Goal: Check status: Check status

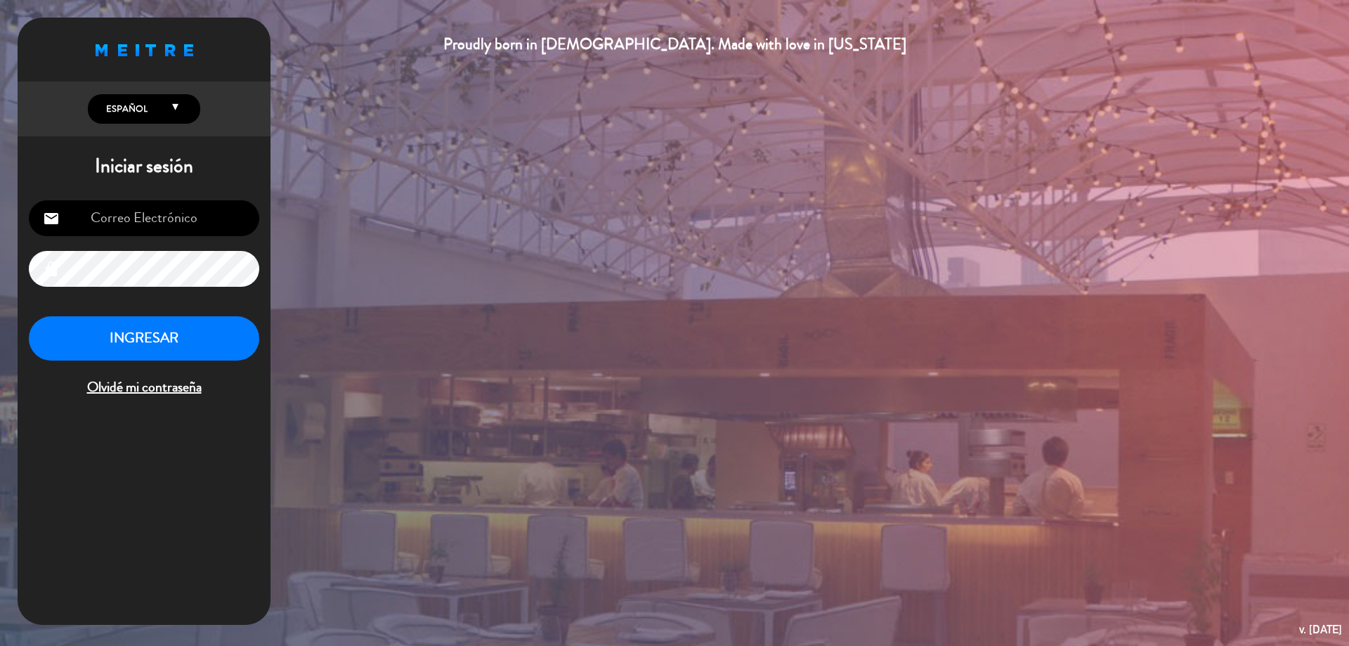
type input "[EMAIL_ADDRESS][DOMAIN_NAME]"
click at [225, 354] on button "INGRESAR" at bounding box center [144, 338] width 230 height 44
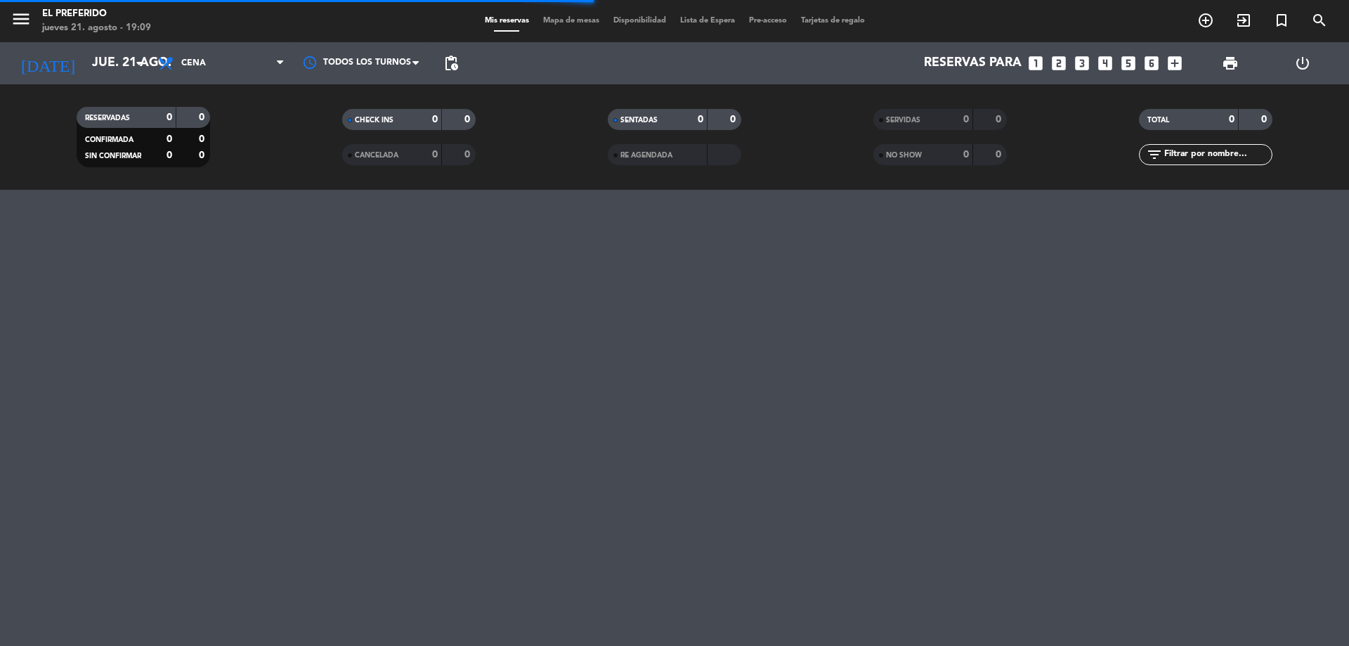
click at [1050, 287] on div "menu El Preferido jueves 21. agosto - 19:09 Mis reservas Mapa de mesas Disponib…" at bounding box center [674, 323] width 1349 height 646
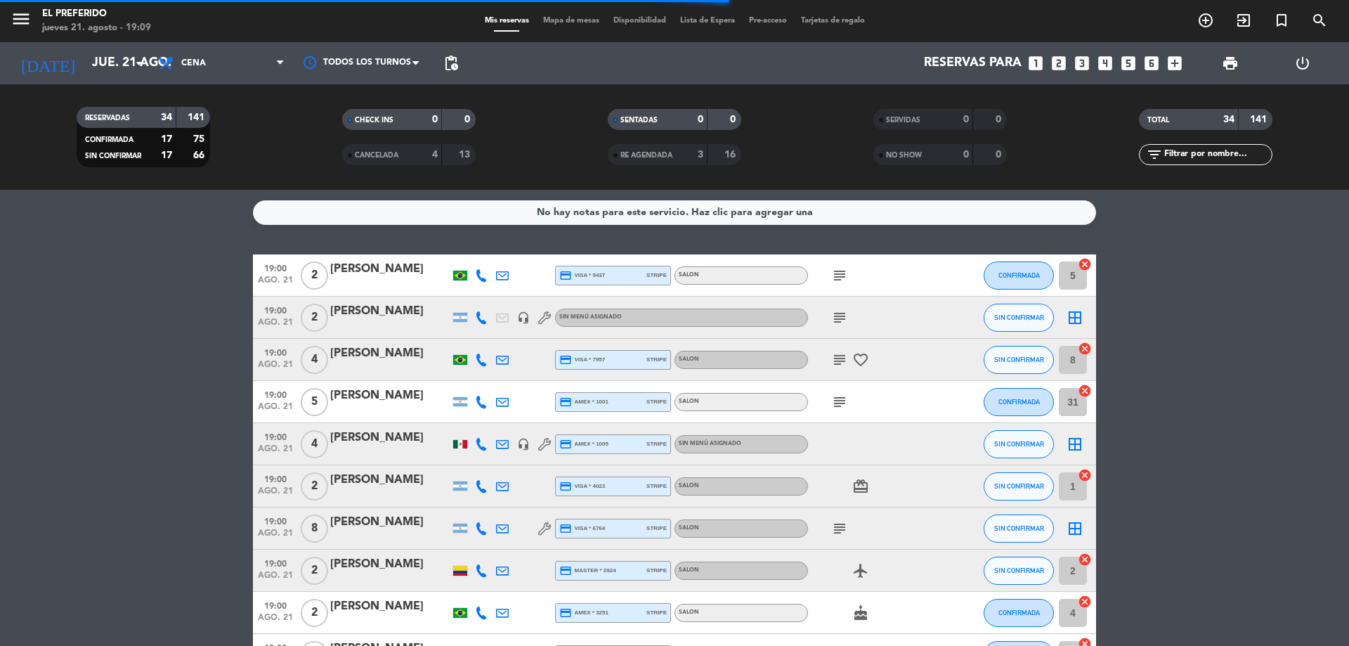
drag, startPoint x: 1260, startPoint y: 310, endPoint x: 1276, endPoint y: 266, distance: 46.9
drag, startPoint x: 1284, startPoint y: 317, endPoint x: 1287, endPoint y: 304, distance: 13.0
click at [1319, 26] on icon "search" at bounding box center [1319, 20] width 17 height 17
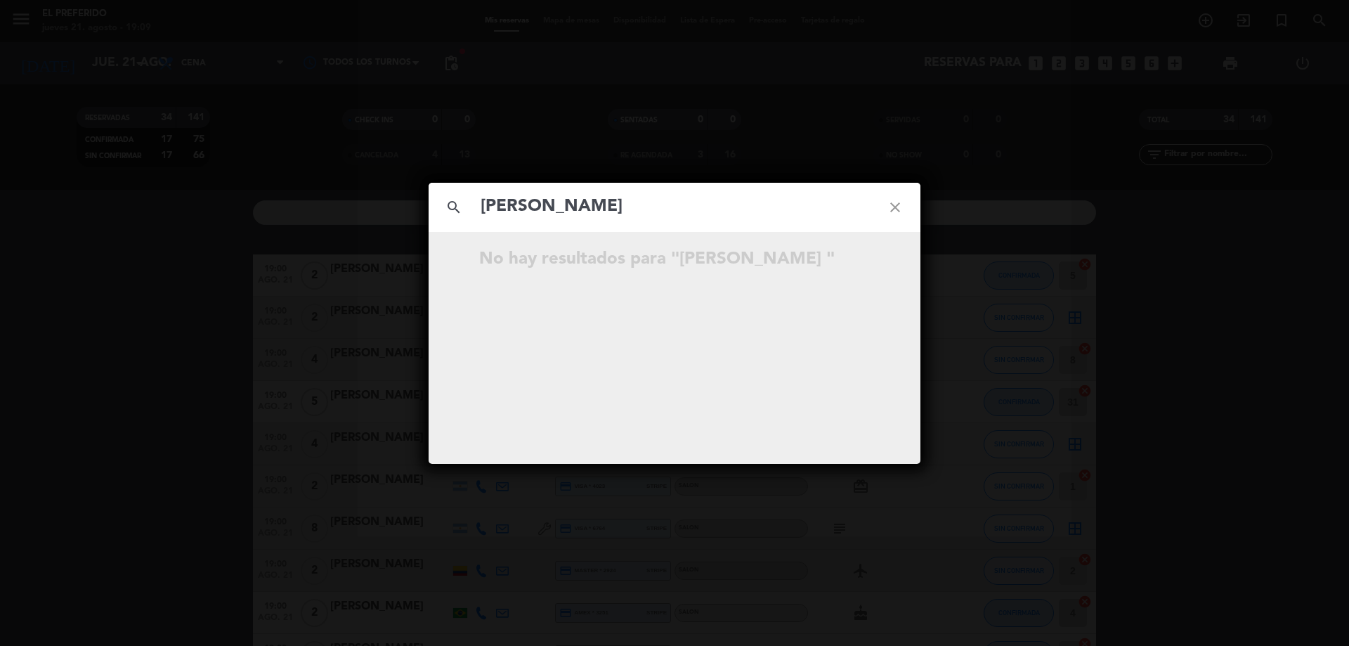
drag, startPoint x: 539, startPoint y: 211, endPoint x: 429, endPoint y: 205, distance: 110.5
click at [429, 205] on div "search [PERSON_NAME] close" at bounding box center [675, 207] width 492 height 49
click at [562, 202] on input "[PERSON_NAME]" at bounding box center [674, 206] width 391 height 29
click at [547, 210] on input "[PERSON_NAME]" at bounding box center [674, 206] width 391 height 29
click at [590, 207] on input "[PERSON_NAME]" at bounding box center [674, 206] width 391 height 29
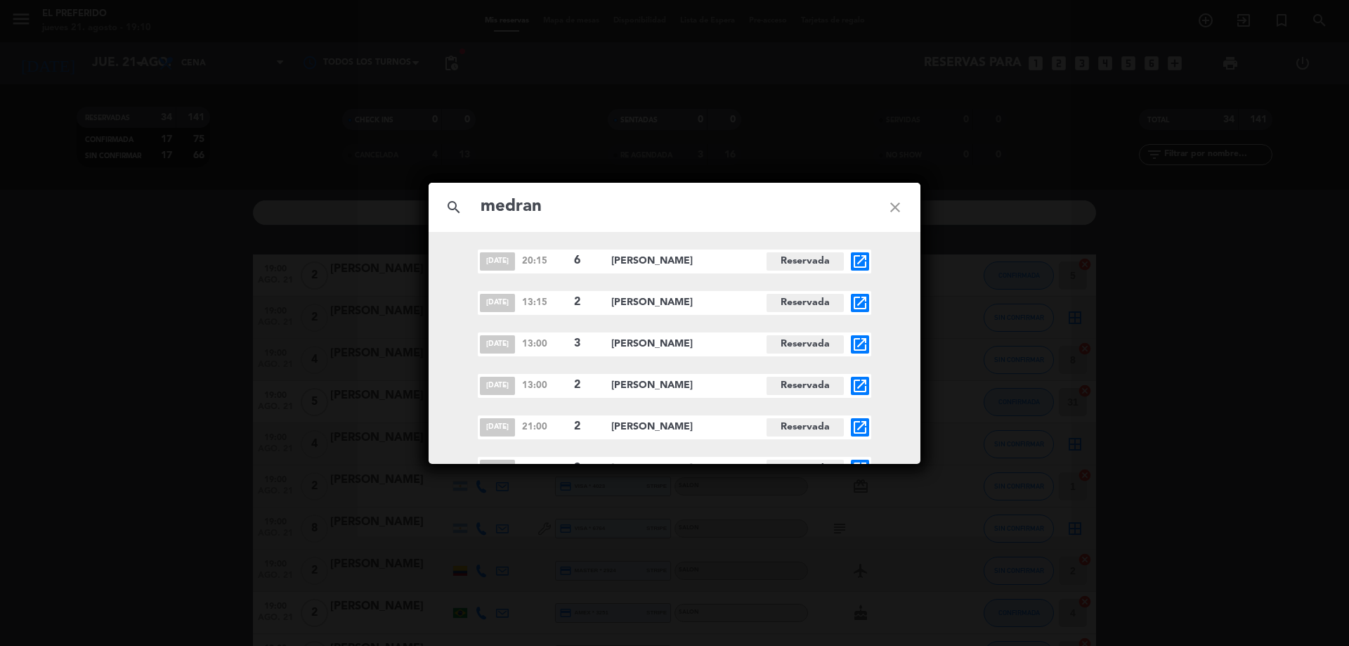
click at [482, 212] on input "medran" at bounding box center [674, 206] width 391 height 29
click at [681, 227] on div "search [PERSON_NAME] close" at bounding box center [675, 207] width 492 height 49
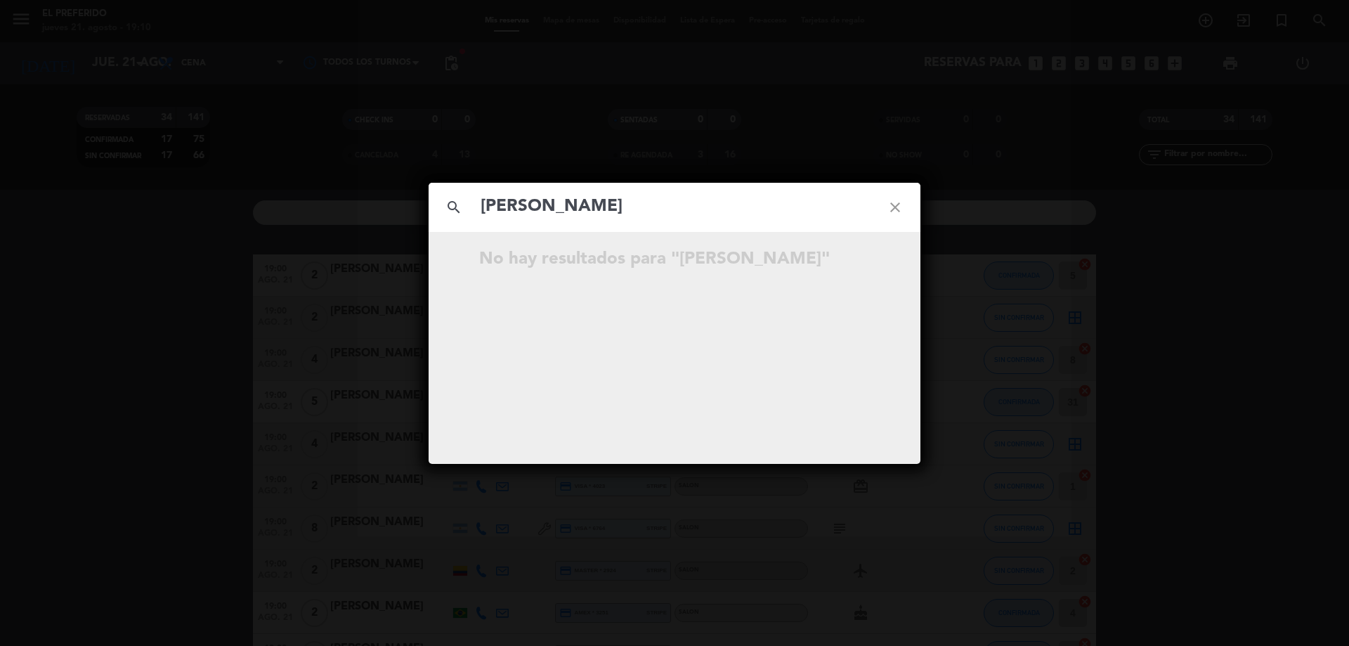
click at [676, 222] on div "search [PERSON_NAME] close" at bounding box center [675, 207] width 492 height 49
click at [668, 216] on input "[PERSON_NAME]" at bounding box center [674, 206] width 391 height 29
drag, startPoint x: 676, startPoint y: 215, endPoint x: 490, endPoint y: 211, distance: 186.9
click at [490, 211] on input "[PERSON_NAME]" at bounding box center [674, 206] width 391 height 29
type input "m"
